Goal: Find specific page/section: Find specific page/section

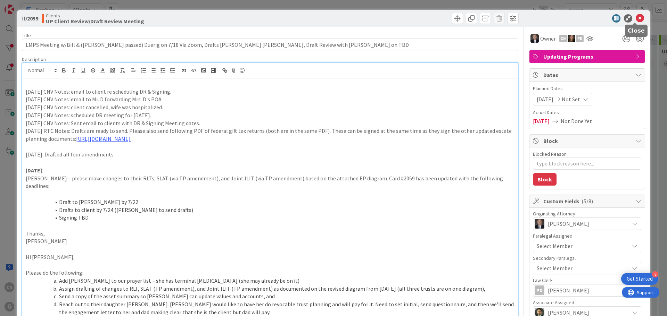
click at [636, 17] on icon at bounding box center [640, 18] width 8 height 8
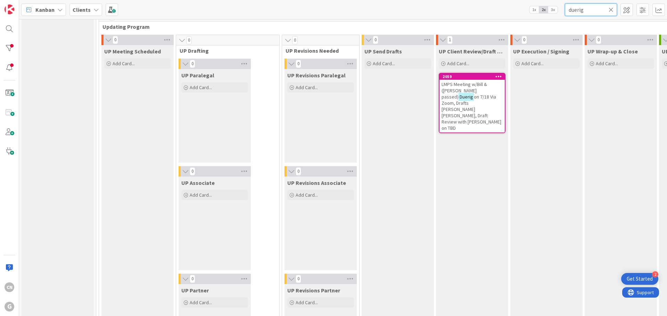
drag, startPoint x: 540, startPoint y: 11, endPoint x: 473, endPoint y: 11, distance: 67.0
click at [473, 11] on div "Kanban Clients 1x 2x 3x duerig" at bounding box center [343, 9] width 648 height 19
type input "[PERSON_NAME]"
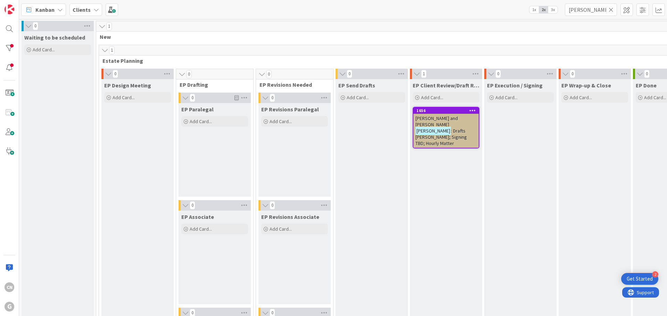
click at [612, 11] on icon at bounding box center [610, 10] width 5 height 6
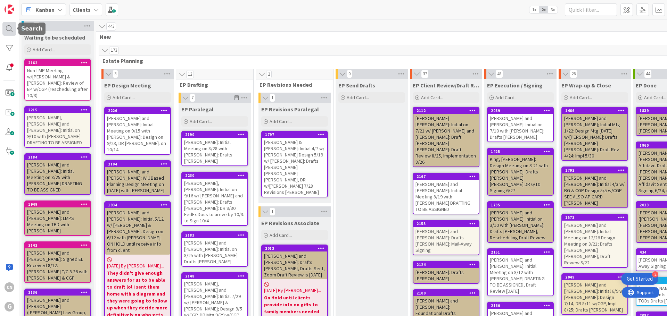
click at [9, 28] on div at bounding box center [9, 29] width 14 height 14
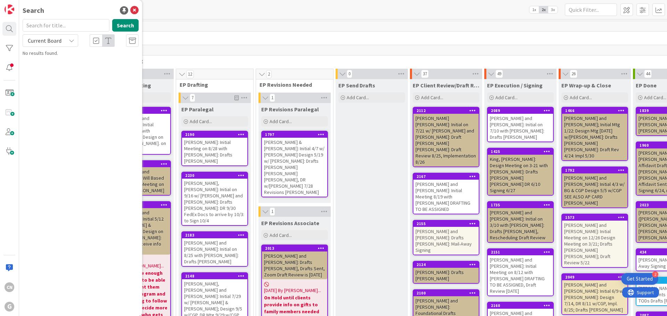
click at [52, 25] on input "text" at bounding box center [66, 25] width 87 height 13
type input "[PERSON_NAME]"
click at [133, 23] on button "Search" at bounding box center [125, 25] width 26 height 13
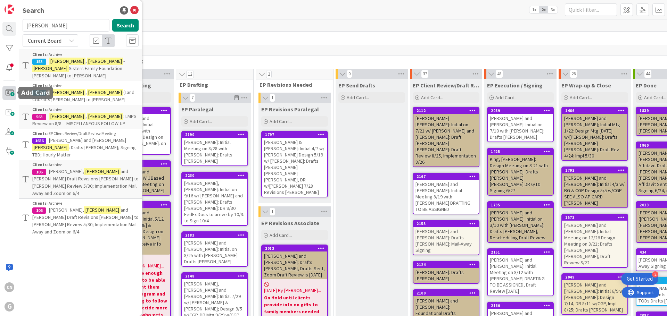
click at [11, 95] on span at bounding box center [9, 93] width 14 height 14
